Goal: Task Accomplishment & Management: Manage account settings

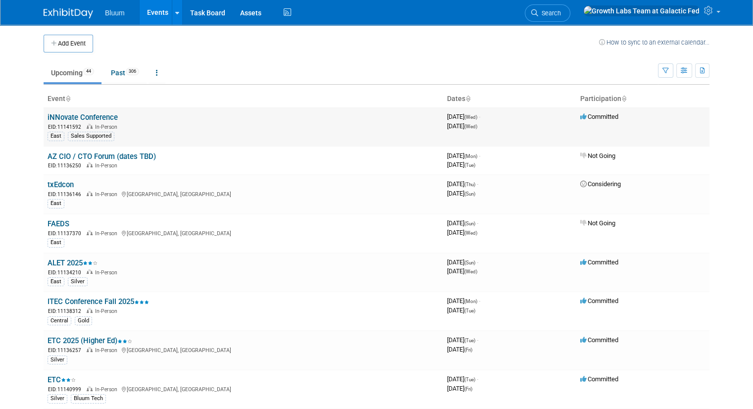
click at [68, 114] on link "iNNovate Conference" at bounding box center [83, 117] width 70 height 9
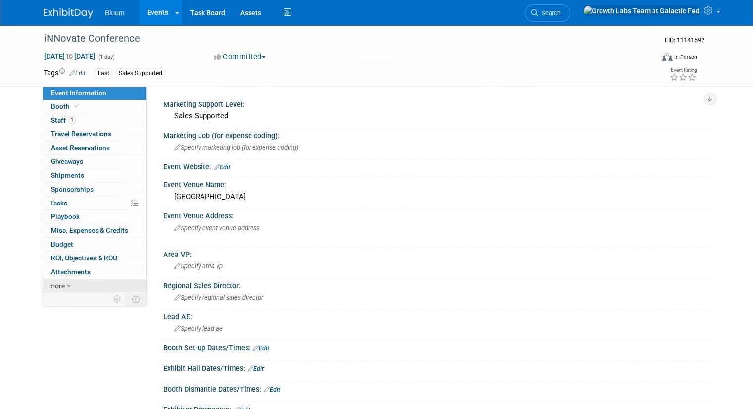
click at [67, 287] on icon at bounding box center [69, 286] width 4 height 7
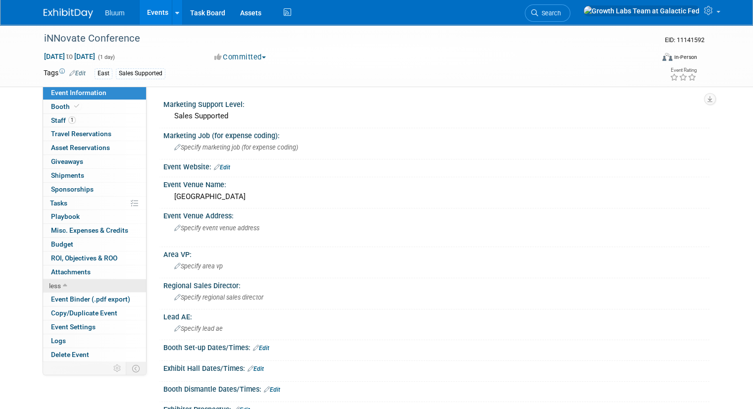
scroll to position [99, 0]
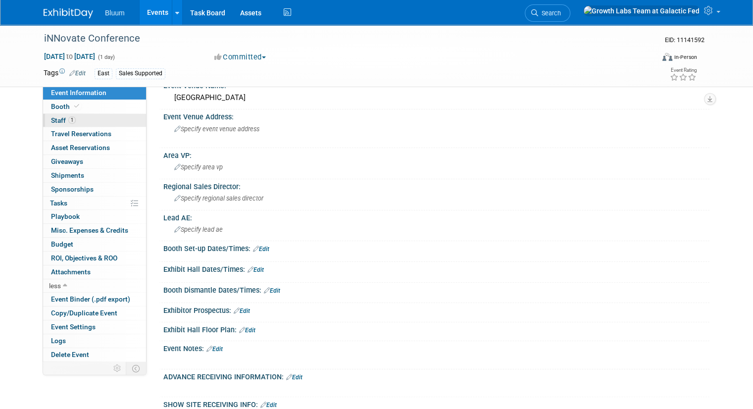
click at [51, 118] on span "Staff 1" at bounding box center [63, 120] width 25 height 8
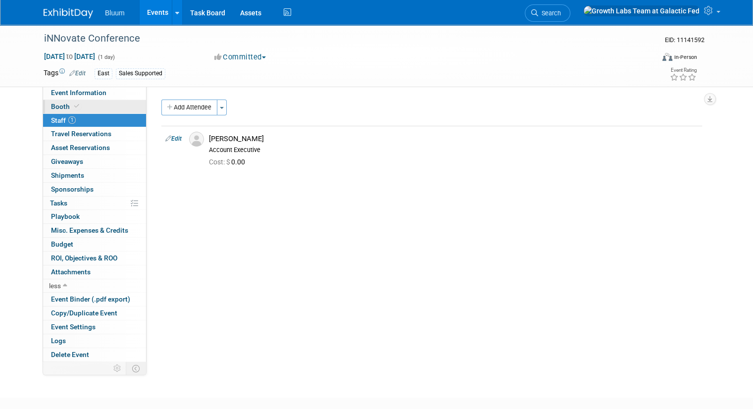
click at [51, 106] on span "Booth" at bounding box center [66, 107] width 30 height 8
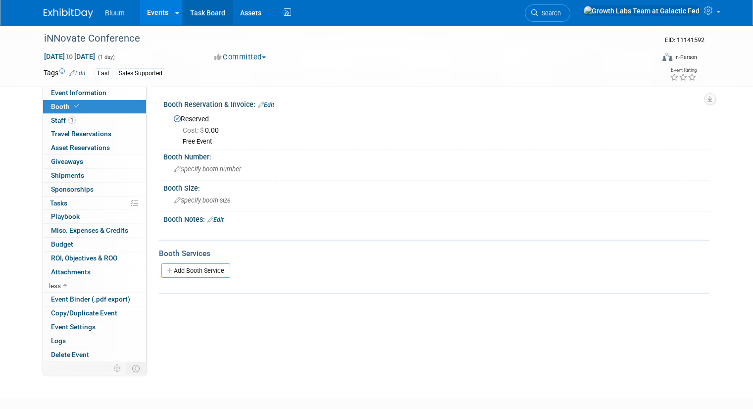
click at [184, 13] on link "Task Board" at bounding box center [208, 12] width 50 height 25
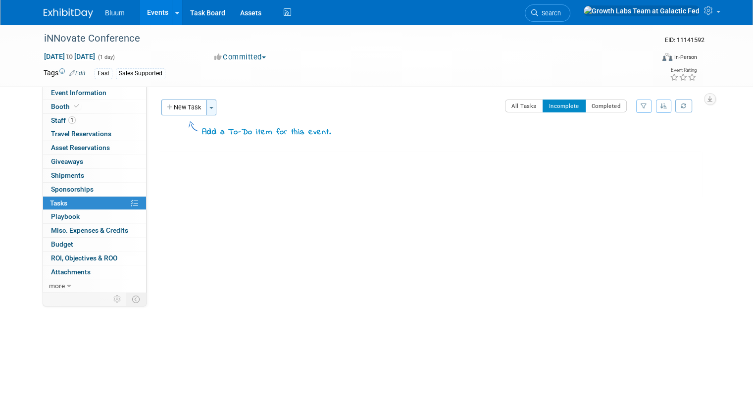
click at [207, 110] on button "Toggle Dropdown" at bounding box center [212, 108] width 10 height 16
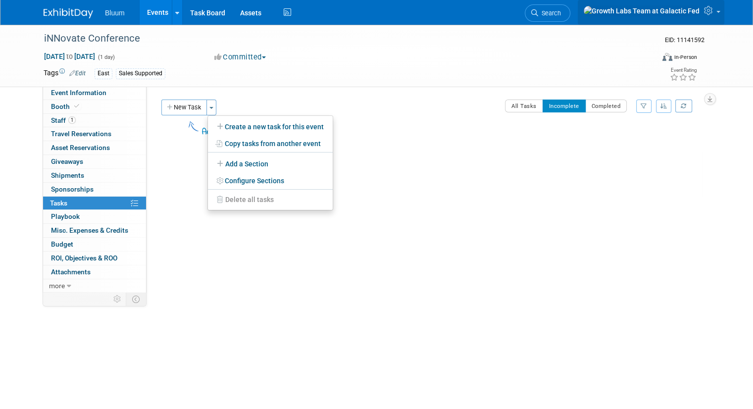
click at [695, 14] on img at bounding box center [641, 10] width 117 height 11
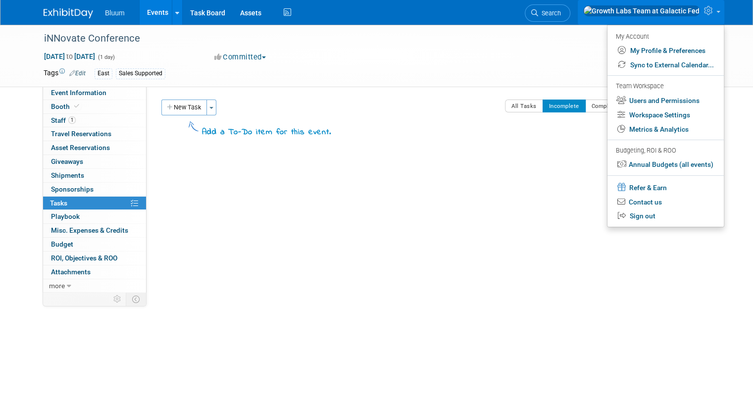
click at [717, 18] on link at bounding box center [651, 12] width 147 height 25
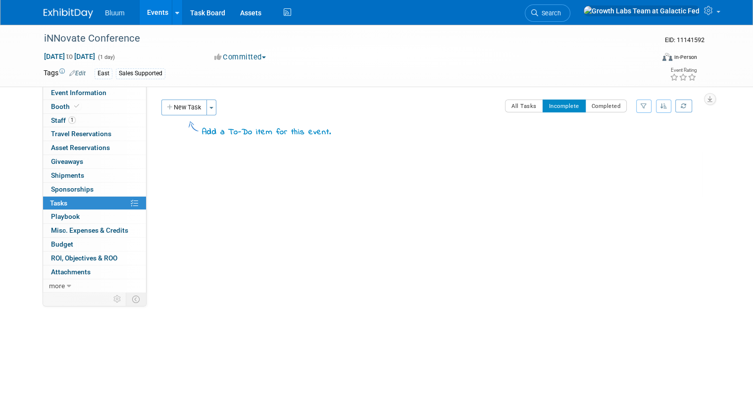
click at [58, 16] on img at bounding box center [69, 13] width 50 height 10
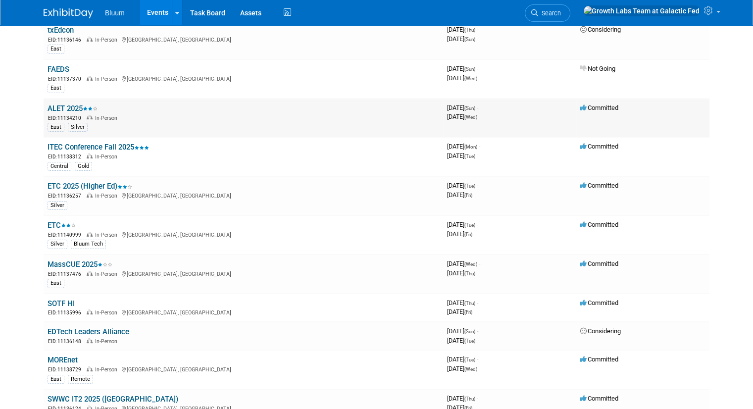
scroll to position [198, 0]
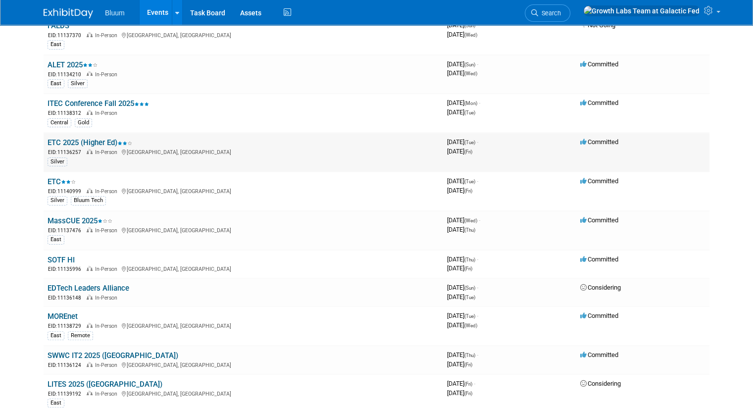
click at [86, 143] on link "ETC 2025 (Higher Ed)" at bounding box center [90, 142] width 85 height 9
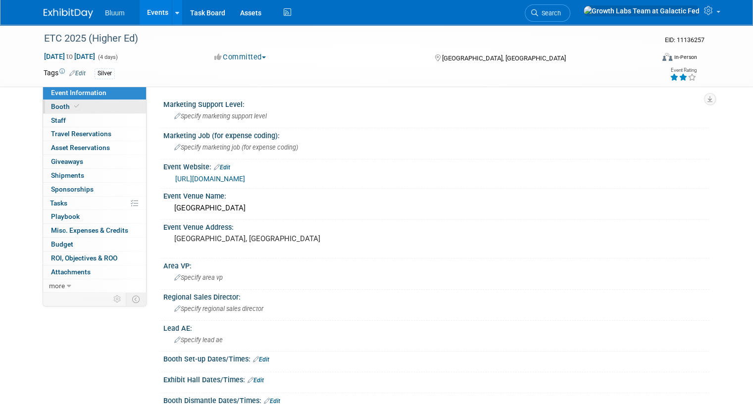
click at [53, 106] on span "Booth" at bounding box center [66, 107] width 30 height 8
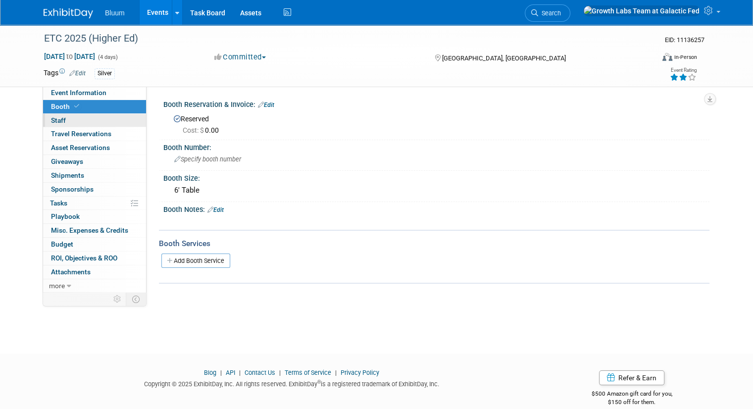
click at [56, 125] on link "0 Staff 0" at bounding box center [94, 120] width 103 height 13
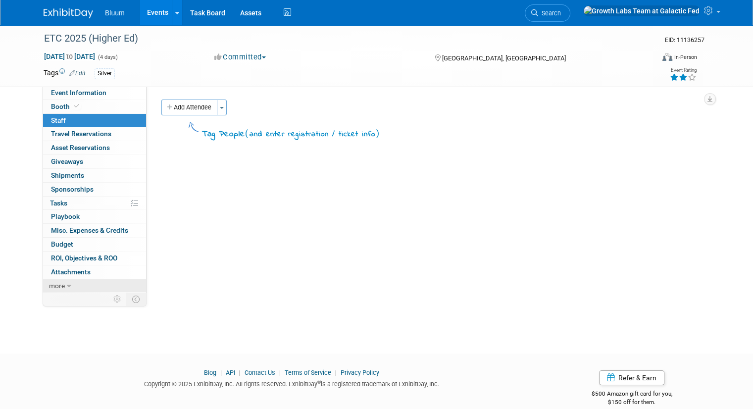
click at [67, 287] on icon at bounding box center [69, 286] width 4 height 7
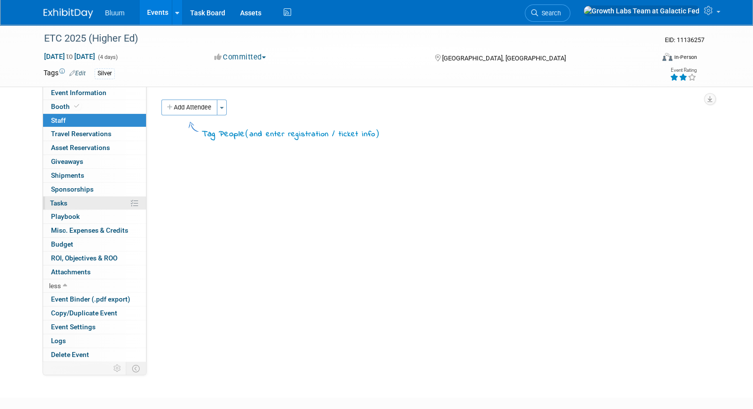
click at [53, 203] on span "Tasks 0%" at bounding box center [58, 203] width 17 height 8
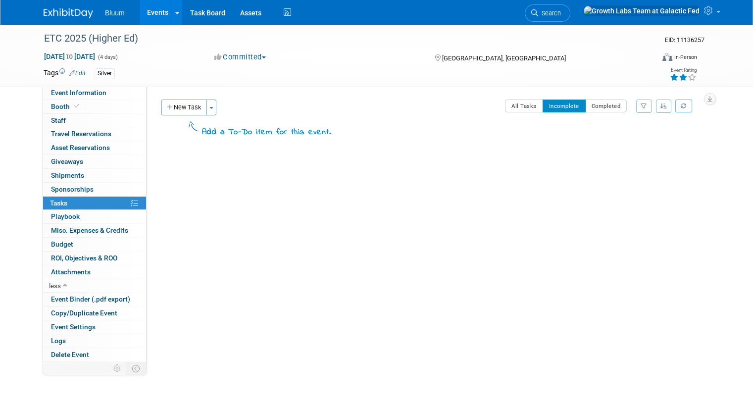
click at [149, 13] on link "Events" at bounding box center [158, 12] width 36 height 25
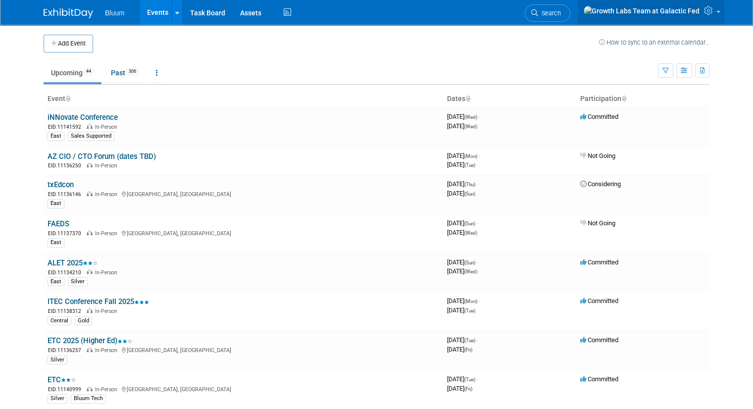
click at [716, 13] on icon at bounding box center [709, 10] width 11 height 9
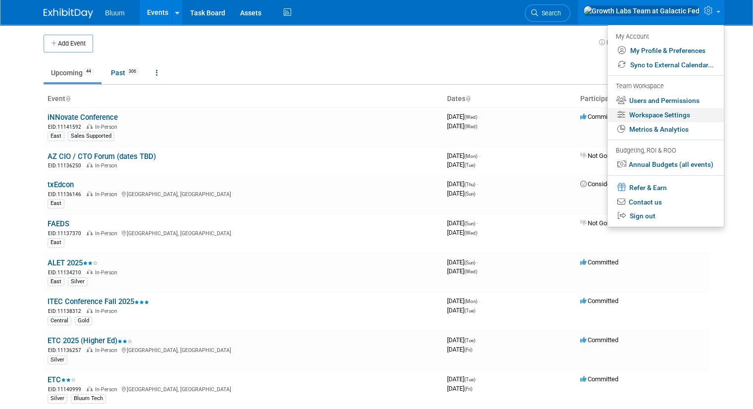
click at [689, 117] on link "Workspace Settings" at bounding box center [666, 115] width 116 height 14
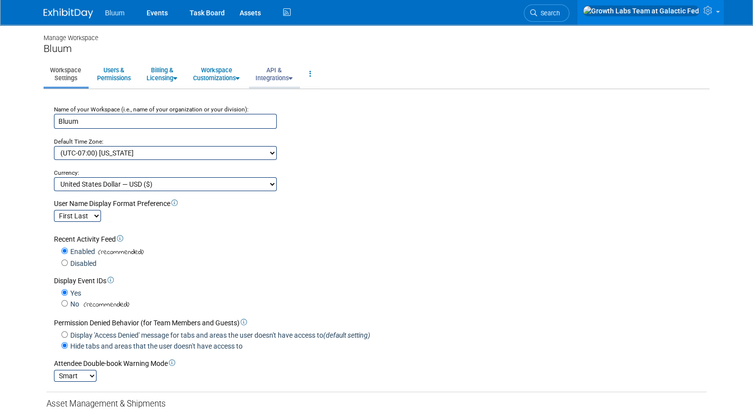
click at [267, 72] on link "API & Integrations" at bounding box center [274, 74] width 50 height 24
click at [285, 111] on link "Integrations via Zapier" at bounding box center [288, 111] width 78 height 15
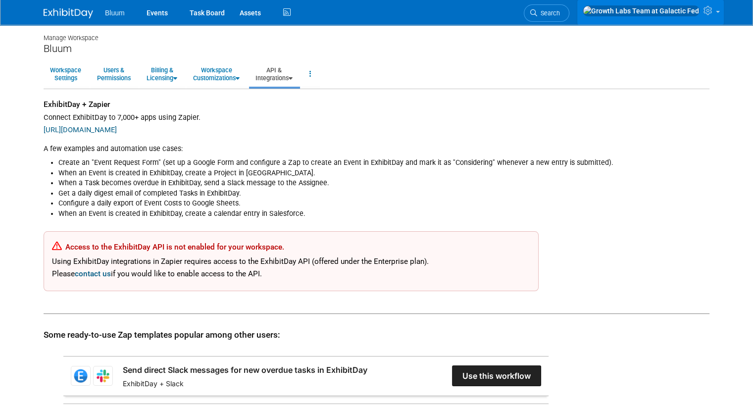
click at [715, 10] on icon at bounding box center [709, 10] width 11 height 9
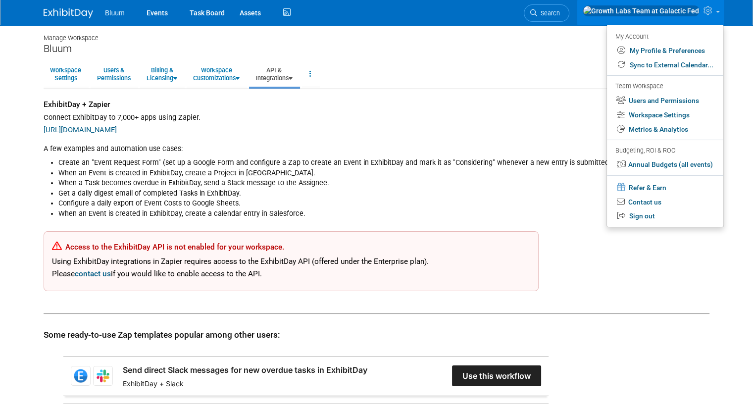
click at [66, 16] on img at bounding box center [69, 13] width 50 height 10
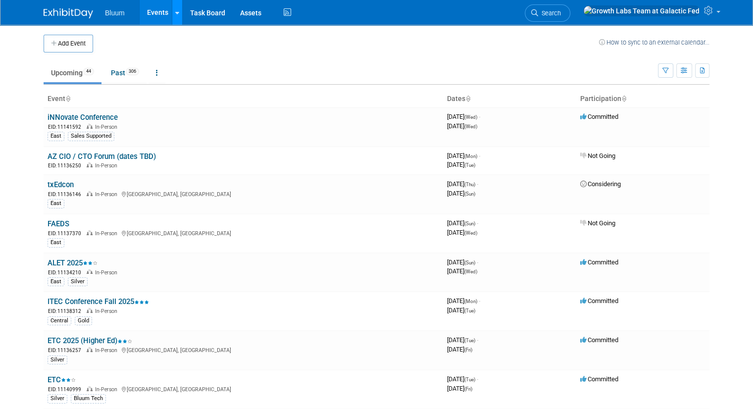
click at [175, 12] on icon at bounding box center [177, 13] width 4 height 6
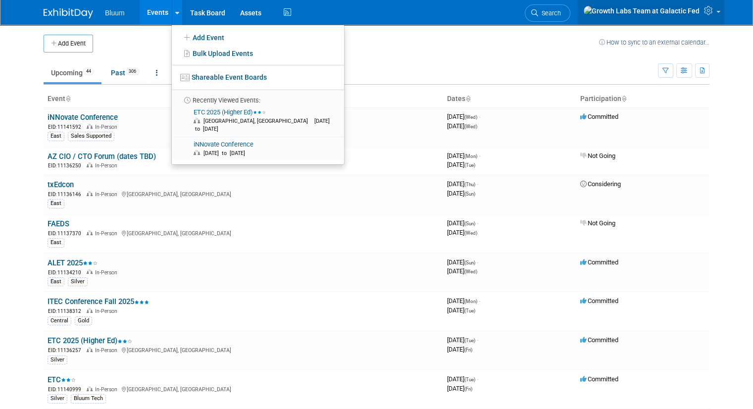
click at [721, 13] on span at bounding box center [719, 12] width 4 height 2
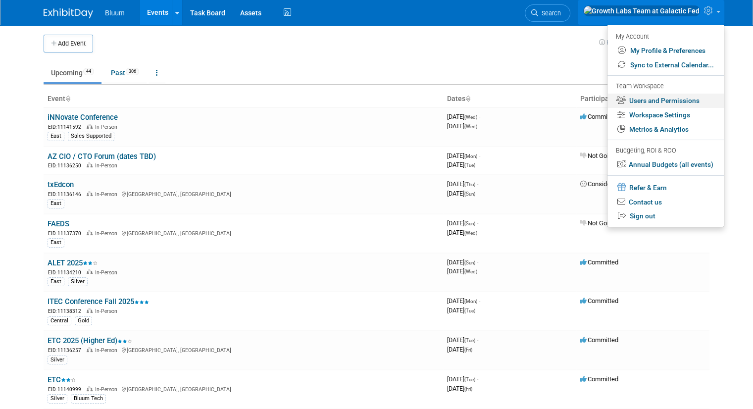
click at [685, 97] on link "Users and Permissions" at bounding box center [666, 101] width 116 height 14
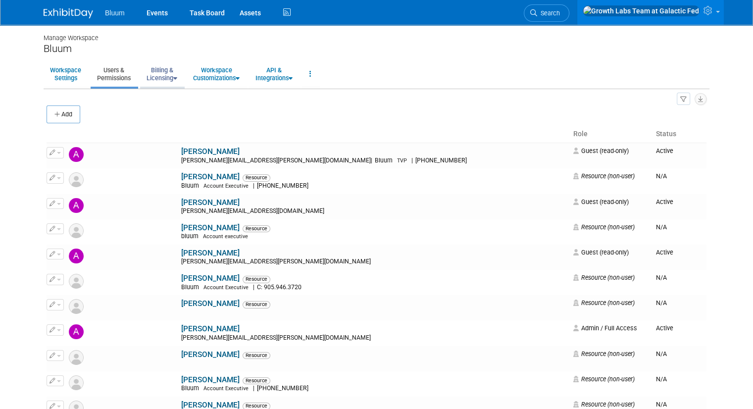
click at [156, 78] on link "Billing & Licensing" at bounding box center [162, 74] width 44 height 24
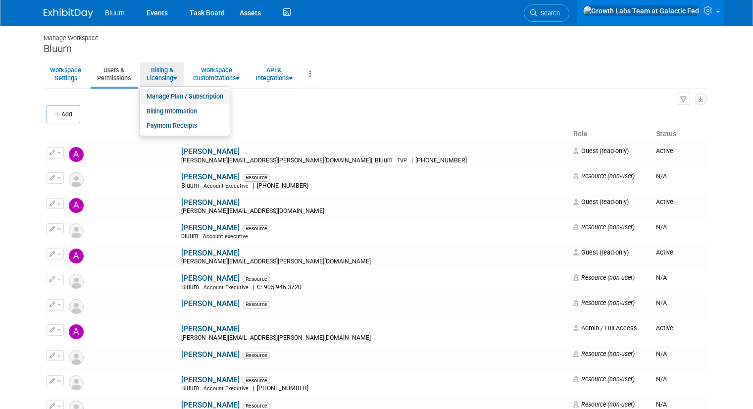
click at [167, 94] on link "Manage Plan / Subscription" at bounding box center [185, 96] width 90 height 15
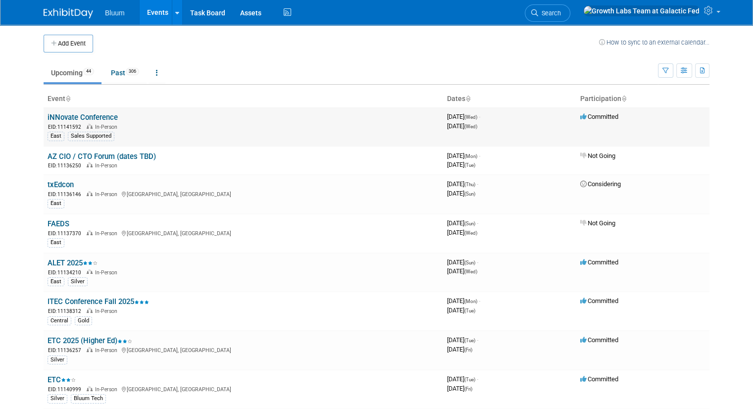
click at [75, 117] on link "iNNovate Conference" at bounding box center [83, 117] width 70 height 9
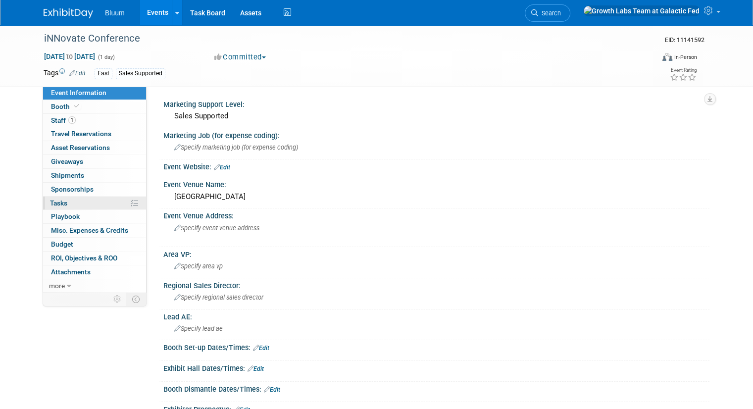
click at [80, 203] on link "0% Tasks 0%" at bounding box center [94, 203] width 103 height 13
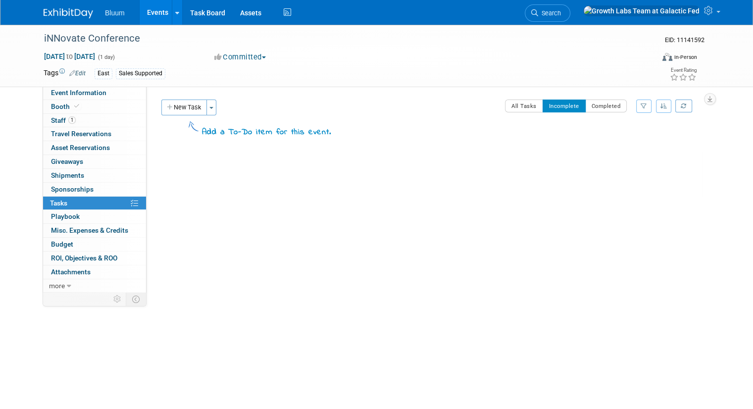
click at [145, 8] on link "Events" at bounding box center [158, 12] width 36 height 25
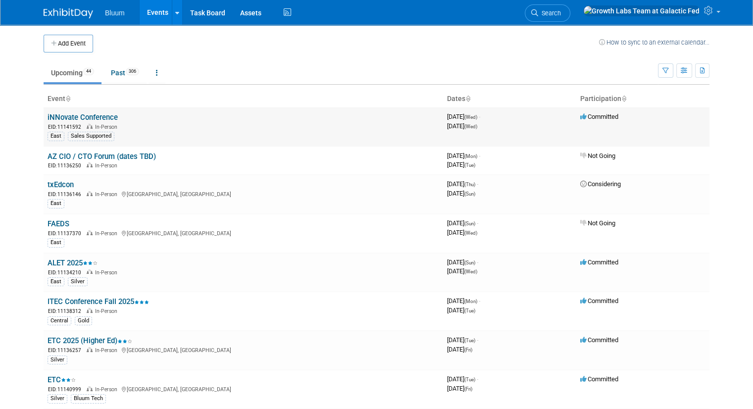
click at [95, 118] on link "iNNovate Conference" at bounding box center [83, 117] width 70 height 9
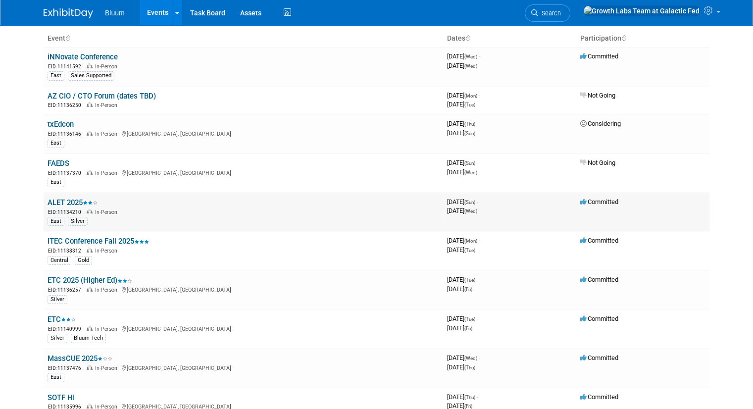
scroll to position [99, 0]
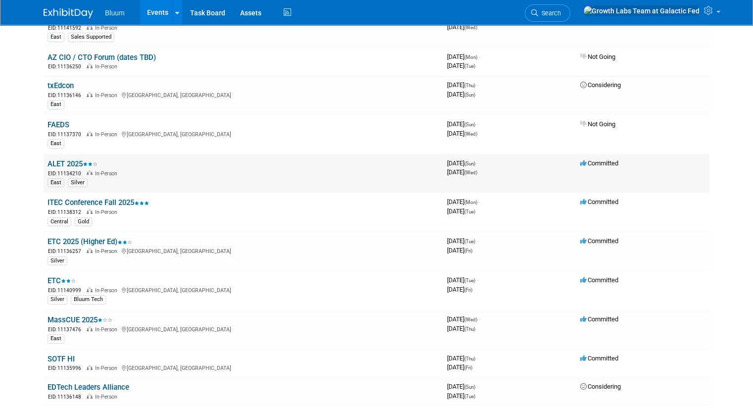
click at [65, 162] on link "ALET 2025" at bounding box center [73, 163] width 50 height 9
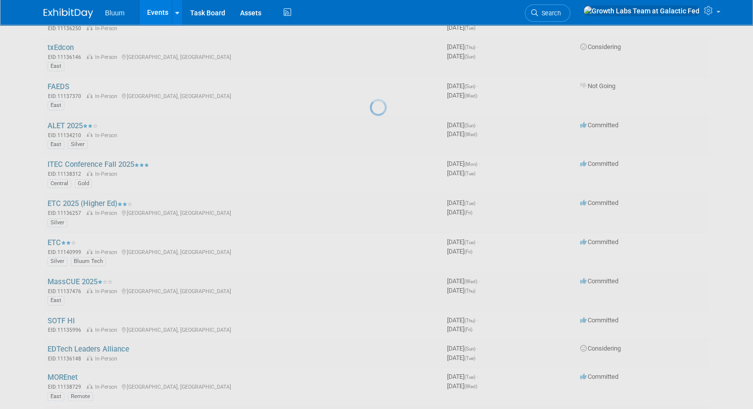
scroll to position [248, 0]
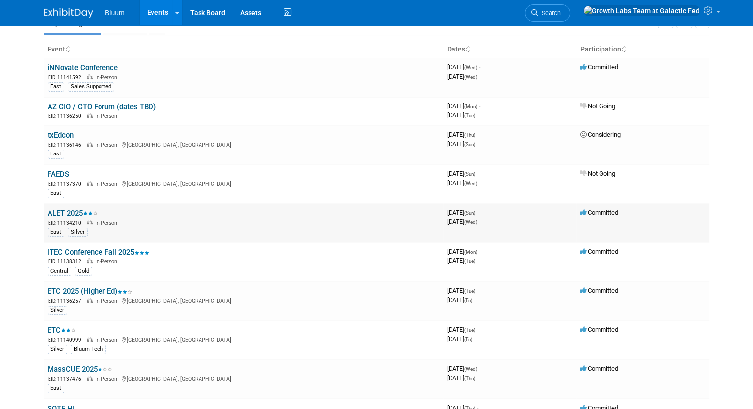
scroll to position [99, 0]
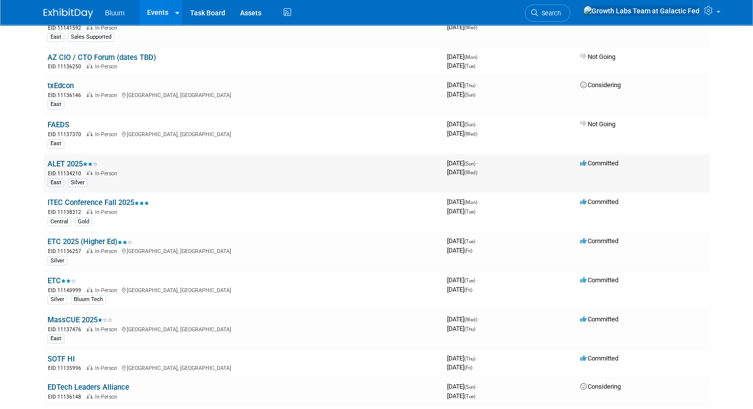
click at [67, 159] on link "ALET 2025" at bounding box center [73, 163] width 50 height 9
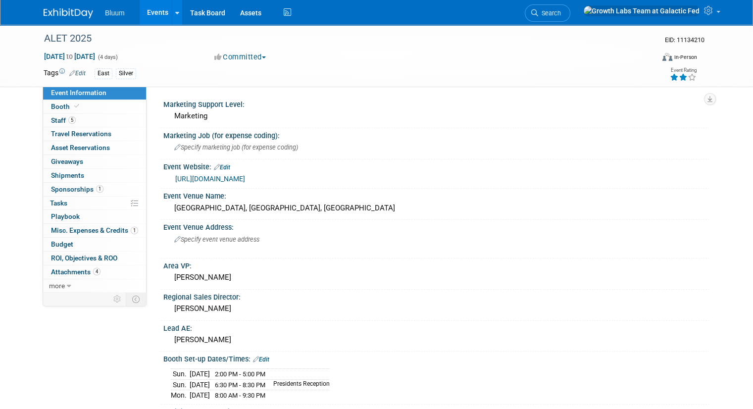
drag, startPoint x: 119, startPoint y: 74, endPoint x: 130, endPoint y: 73, distance: 10.9
click at [130, 73] on div "East Silver" at bounding box center [340, 73] width 491 height 11
click at [85, 202] on link "0% Tasks 0%" at bounding box center [94, 203] width 103 height 13
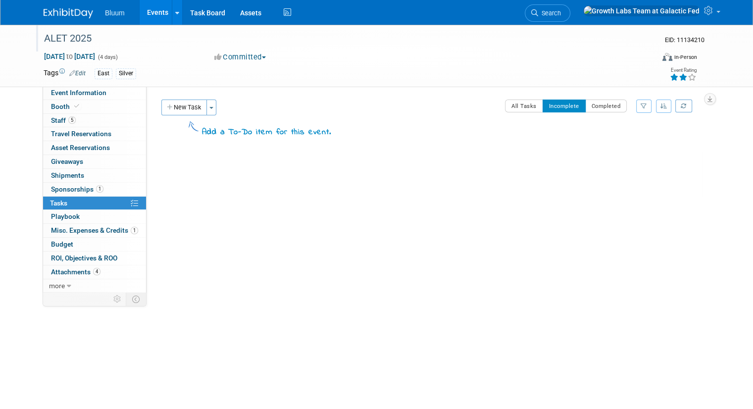
drag, startPoint x: 36, startPoint y: 40, endPoint x: 84, endPoint y: 41, distance: 48.1
click at [84, 41] on div "ALET 2025" at bounding box center [341, 39] width 601 height 18
copy div "ALET 2025"
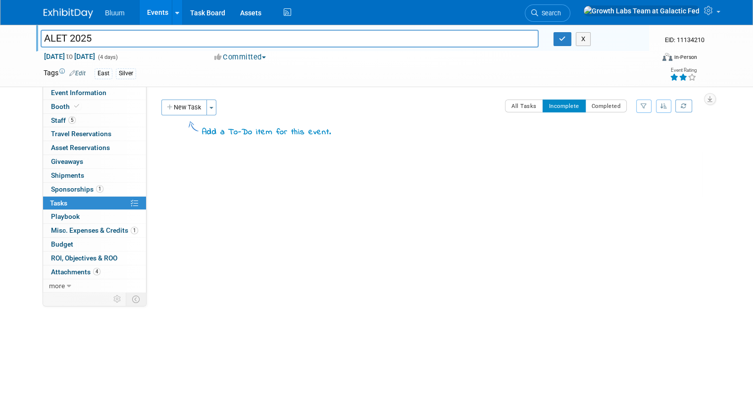
click at [69, 40] on input "ALET 2025" at bounding box center [290, 38] width 498 height 17
click at [69, 39] on input "ALET 2025" at bounding box center [290, 38] width 498 height 17
click at [71, 39] on input "ALET 2025" at bounding box center [290, 38] width 498 height 17
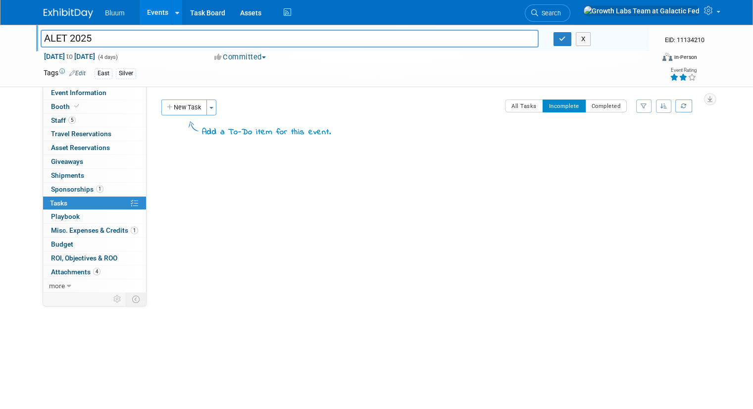
click at [71, 39] on input "ALET 2025" at bounding box center [290, 38] width 498 height 17
click at [147, 10] on link "Events" at bounding box center [158, 12] width 36 height 25
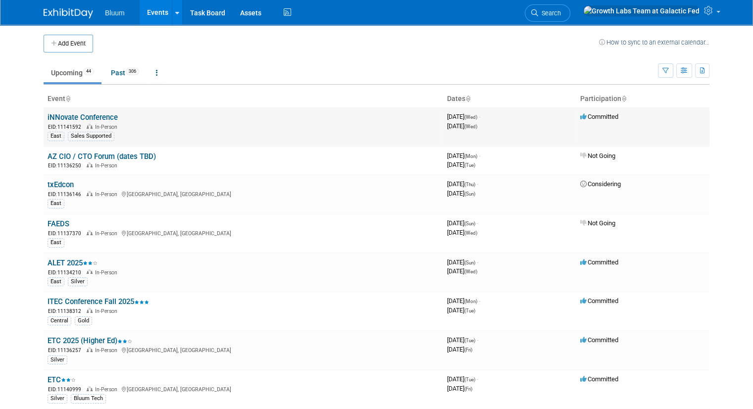
click at [87, 119] on link "iNNovate Conference" at bounding box center [83, 117] width 70 height 9
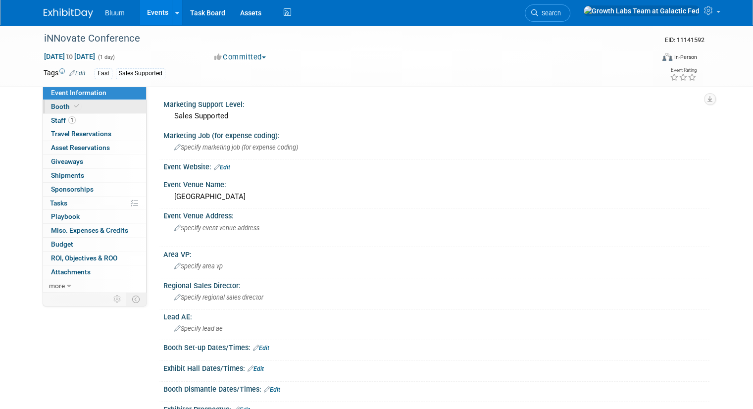
click at [55, 108] on span "Booth" at bounding box center [66, 107] width 30 height 8
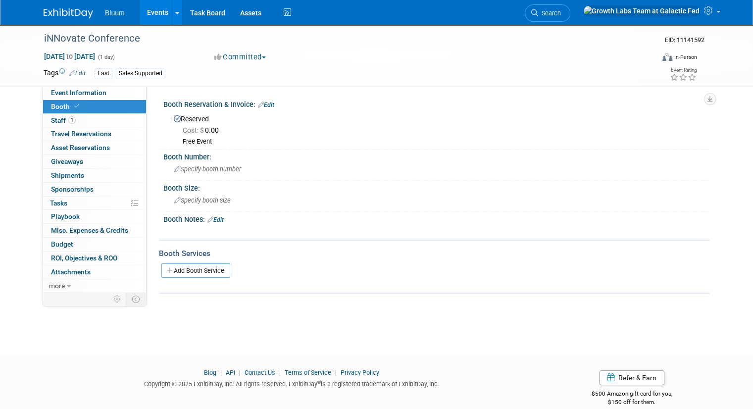
click at [145, 12] on link "Events" at bounding box center [158, 12] width 36 height 25
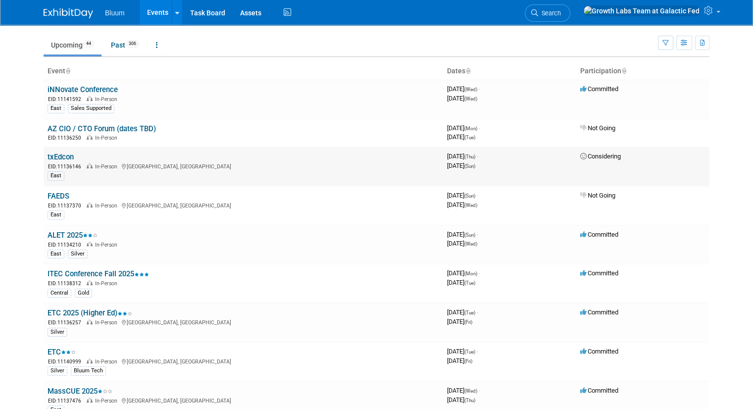
scroll to position [50, 0]
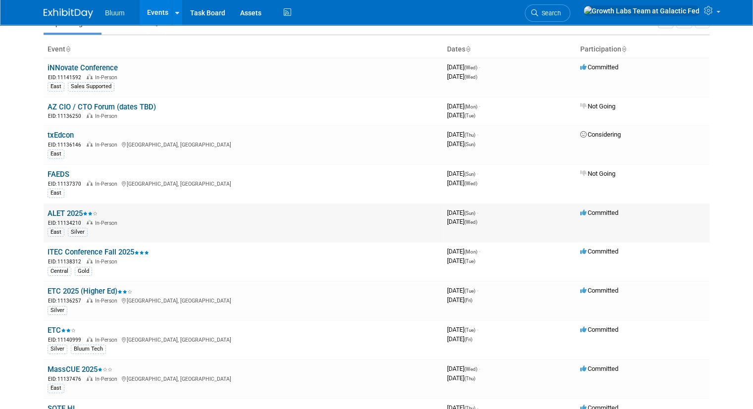
click at [75, 228] on div "Silver" at bounding box center [78, 232] width 20 height 9
click at [59, 213] on link "ALET 2025" at bounding box center [73, 213] width 50 height 9
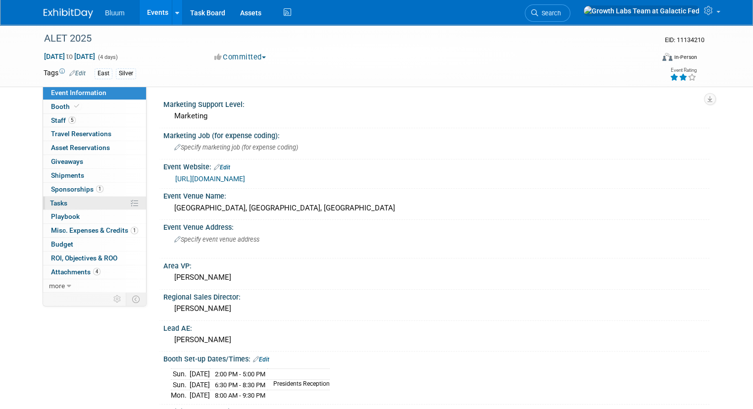
click at [76, 202] on link "0% Tasks 0%" at bounding box center [94, 203] width 103 height 13
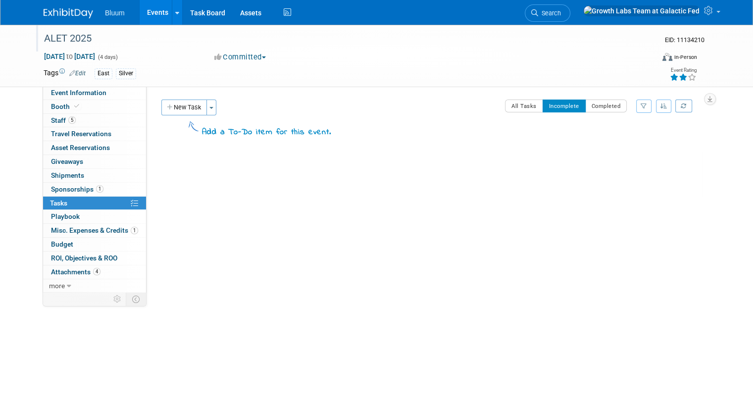
click at [60, 40] on div "ALET 2025" at bounding box center [341, 39] width 601 height 18
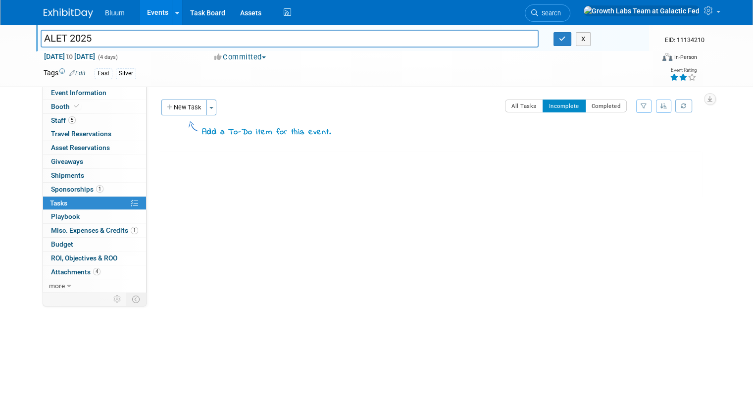
click at [60, 40] on input "ALET 2025" at bounding box center [290, 38] width 498 height 17
click at [222, 216] on div at bounding box center [430, 208] width 543 height 20
click at [277, 183] on div "ALET 2025 [DATE] to [DATE] (Going)" at bounding box center [430, 174] width 543 height 47
click at [193, 218] on div "ALET 2025 [DATE] to [DATE] (Going) 0" at bounding box center [430, 194] width 543 height 87
click at [280, 199] on div at bounding box center [430, 208] width 543 height 20
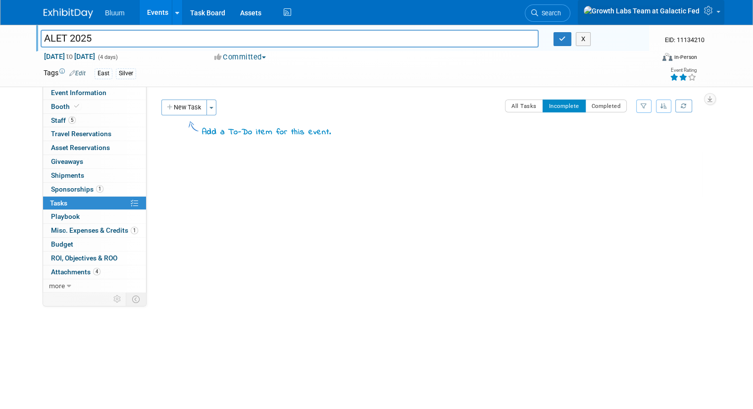
click at [716, 15] on icon at bounding box center [709, 10] width 11 height 9
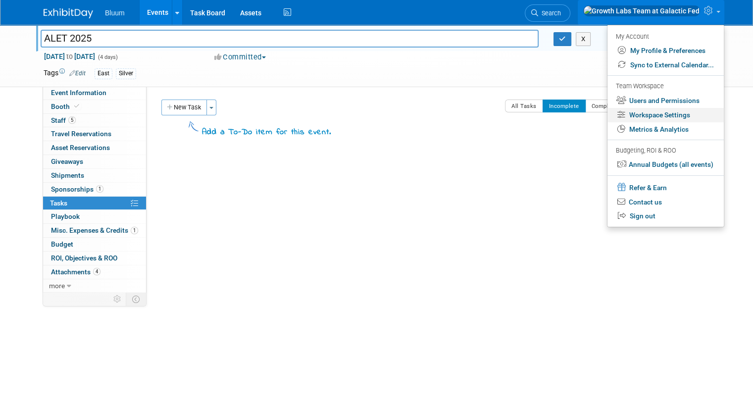
click at [689, 114] on link "Workspace Settings" at bounding box center [666, 115] width 116 height 14
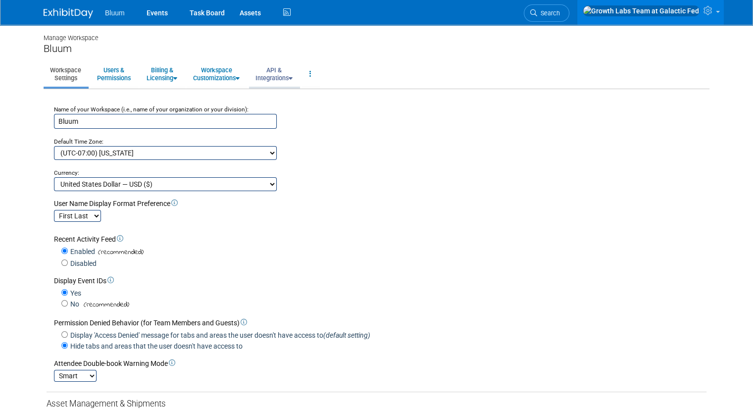
click at [281, 78] on link "API & Integrations" at bounding box center [274, 74] width 50 height 24
click at [236, 63] on link "Workspace Customizations" at bounding box center [216, 74] width 59 height 24
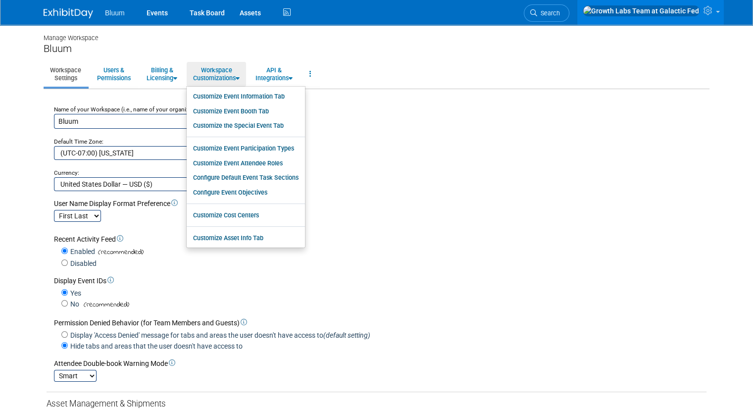
click at [373, 102] on div "Name of your Workspace (i.e., name of your organization or your division): Bluu…" at bounding box center [377, 147] width 660 height 90
